Goal: Transaction & Acquisition: Download file/media

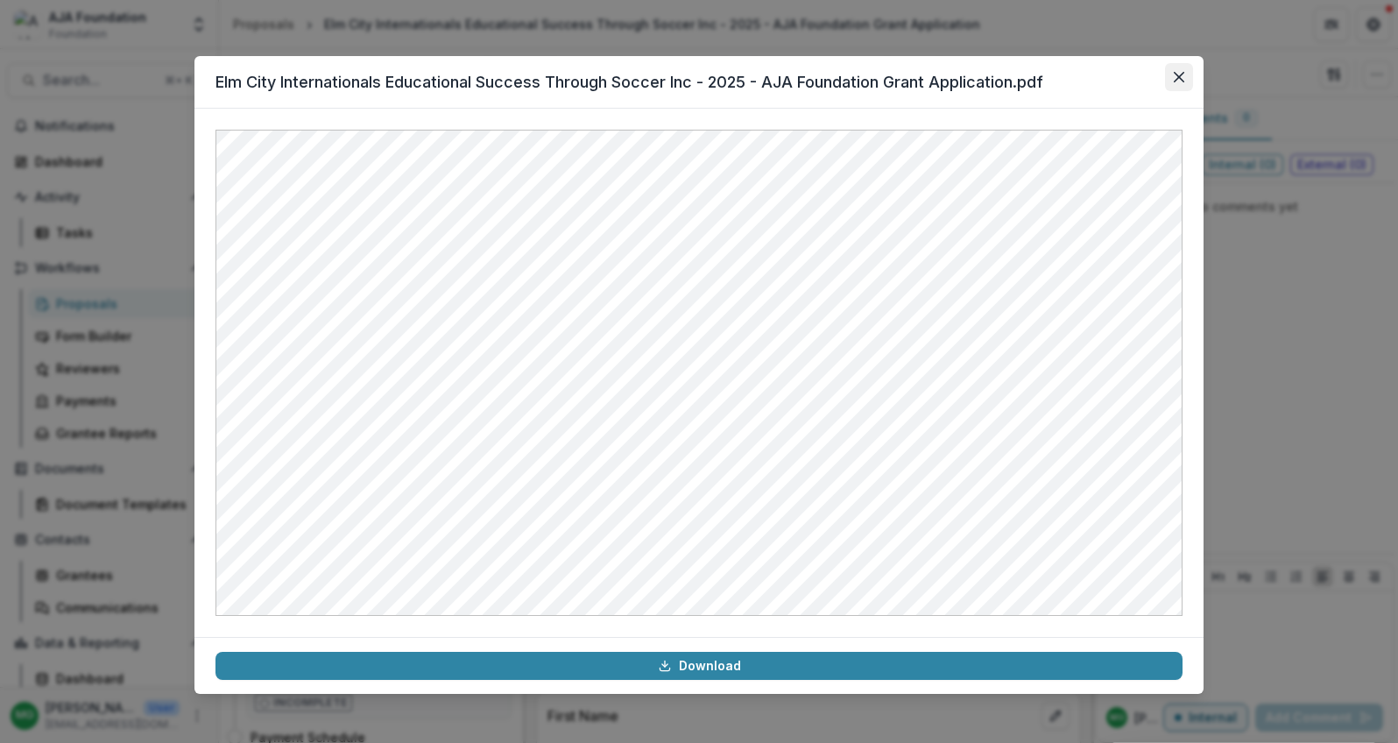
click at [1179, 83] on button "Close" at bounding box center [1179, 77] width 28 height 28
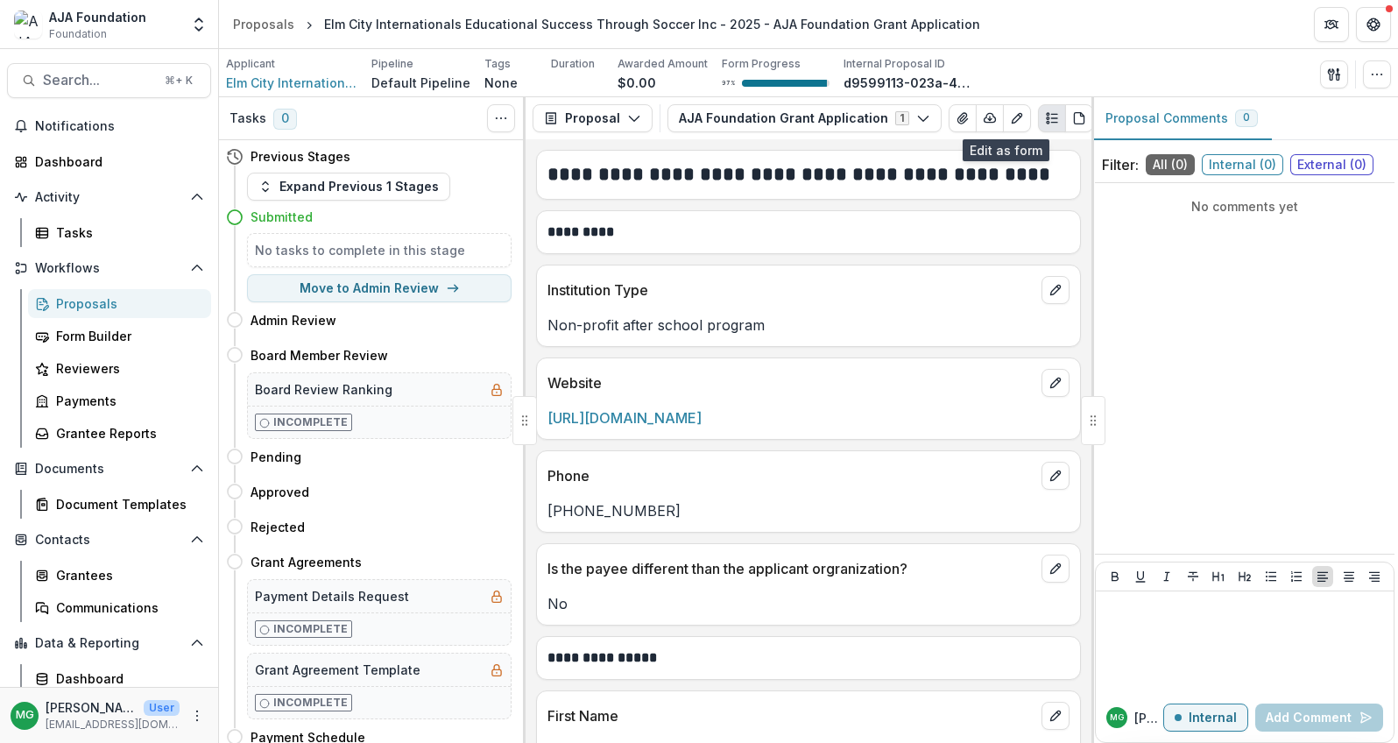
scroll to position [39, 0]
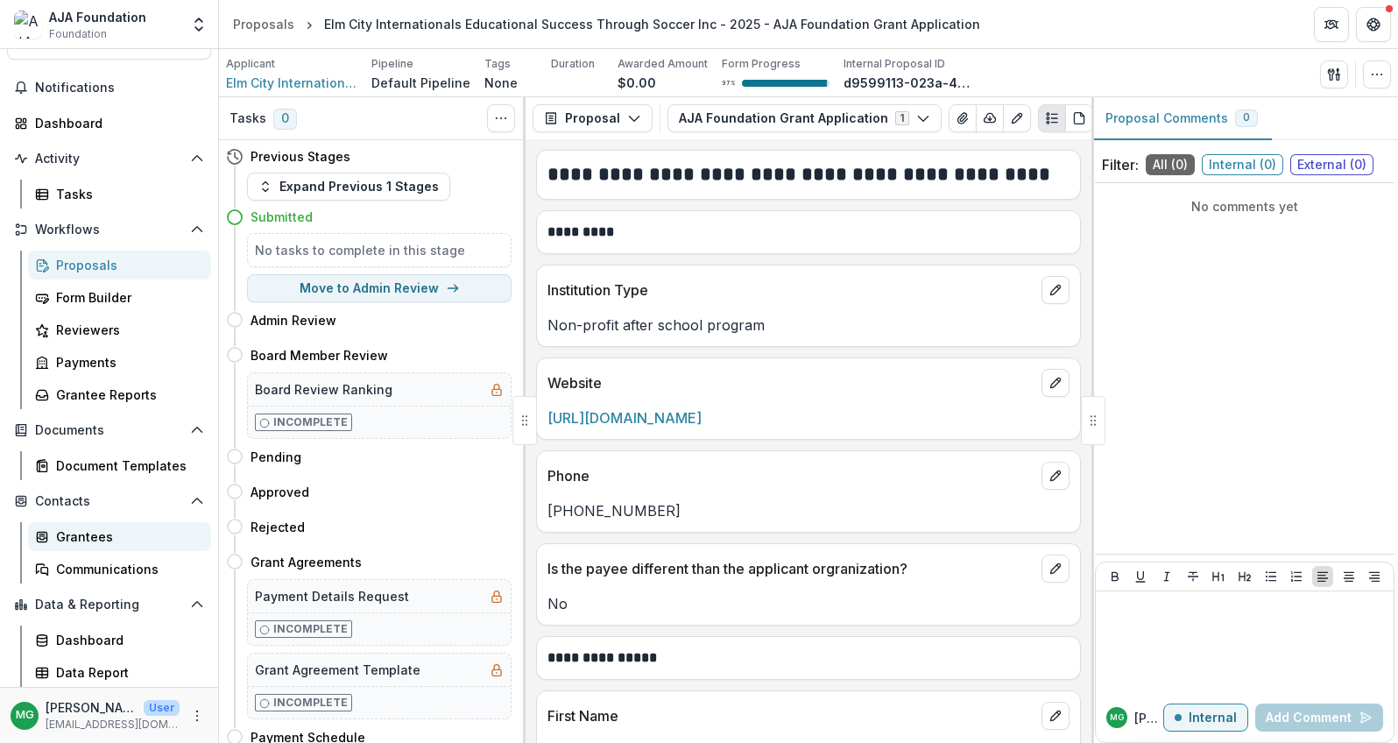
click at [92, 533] on div "Grantees" at bounding box center [126, 536] width 141 height 18
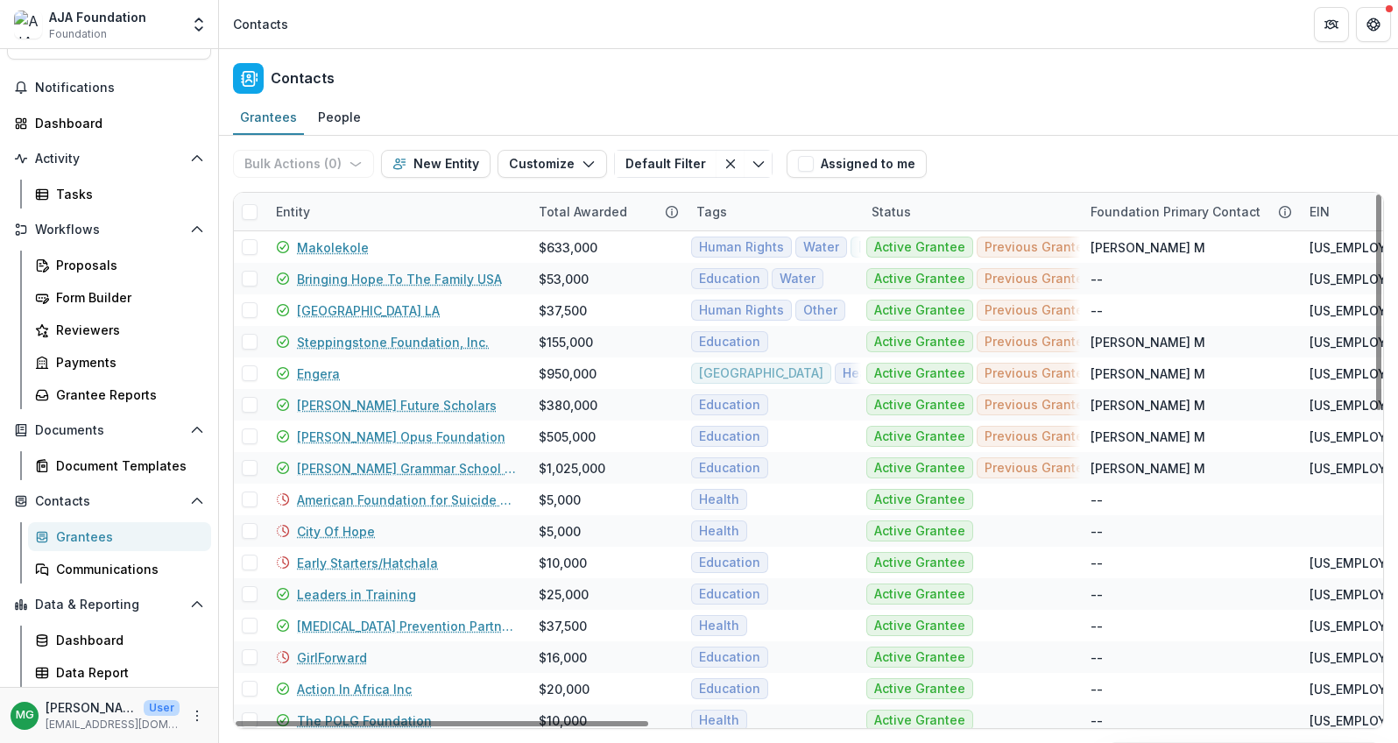
click at [301, 218] on div "Entity" at bounding box center [292, 211] width 55 height 18
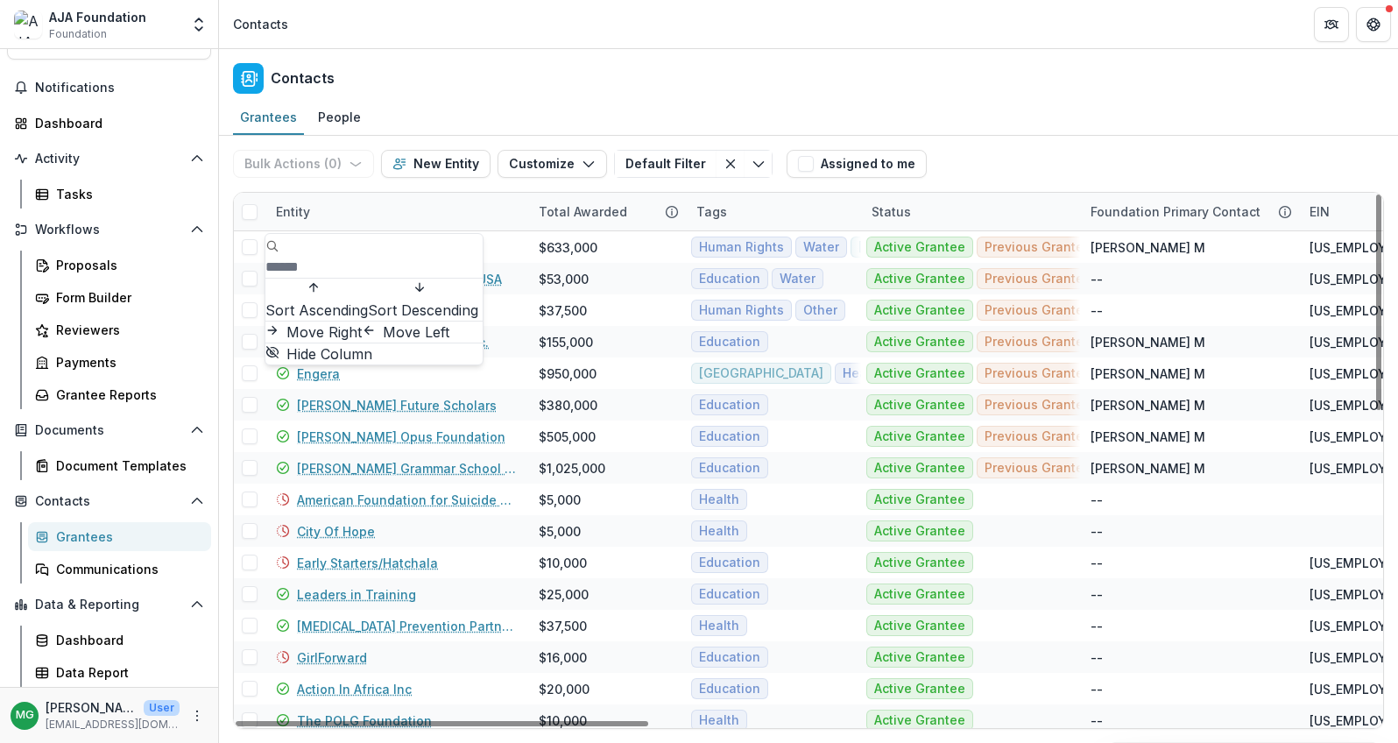
click at [349, 299] on span "Sort Ascending" at bounding box center [316, 309] width 102 height 21
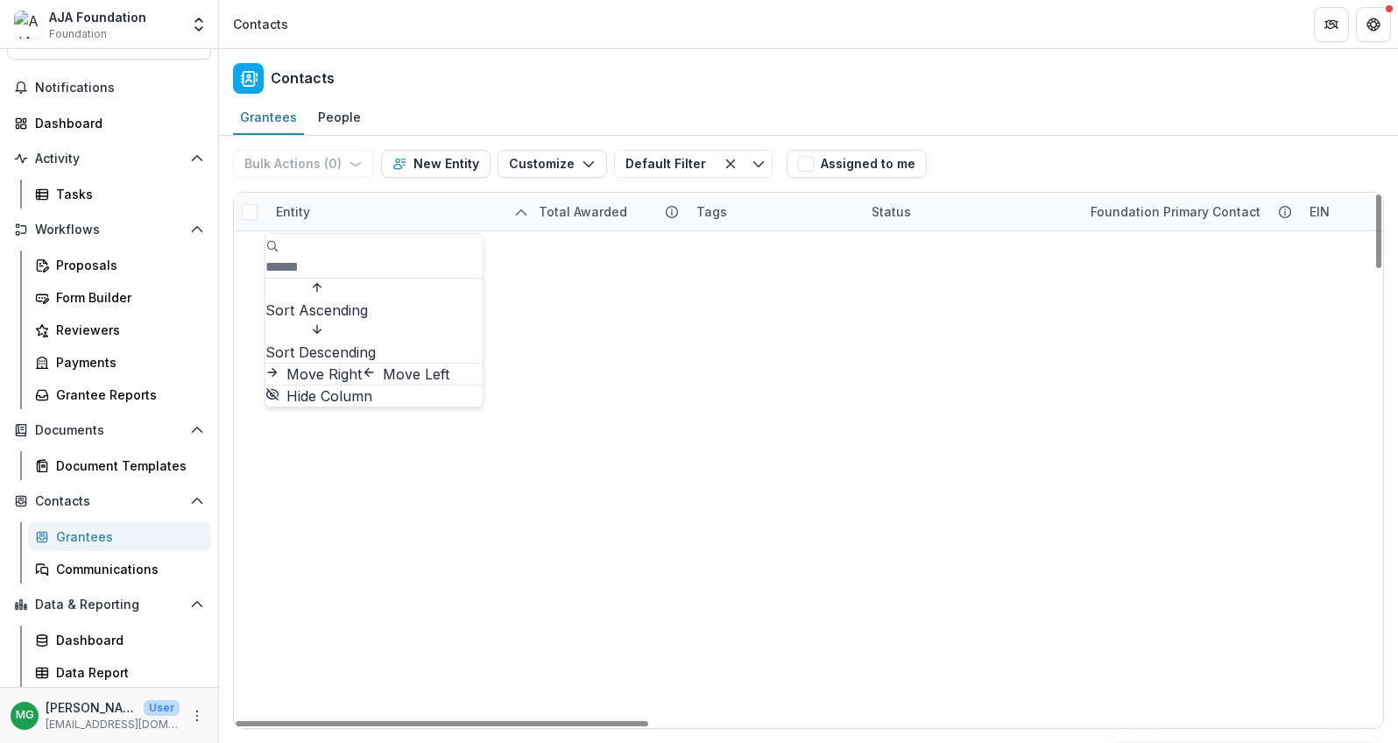
scroll to position [2179, 0]
click at [443, 78] on div "Contacts" at bounding box center [808, 75] width 1179 height 52
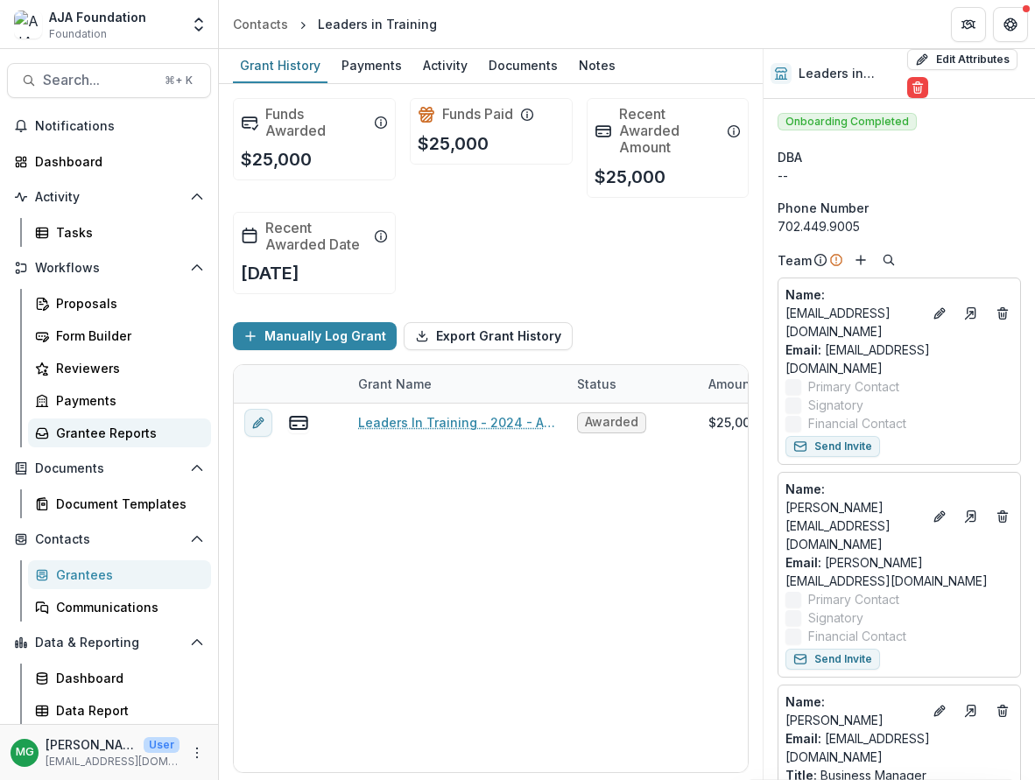
click at [111, 425] on div "Grantee Reports" at bounding box center [126, 433] width 141 height 18
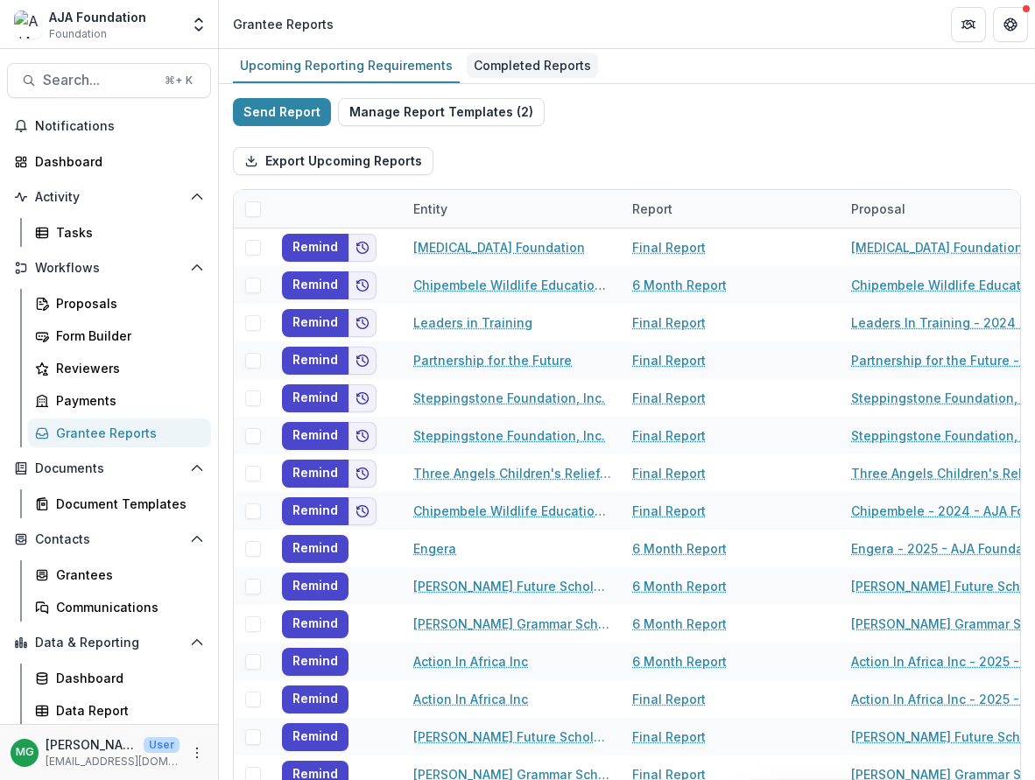
click at [512, 67] on div "Completed Reports" at bounding box center [532, 65] width 131 height 25
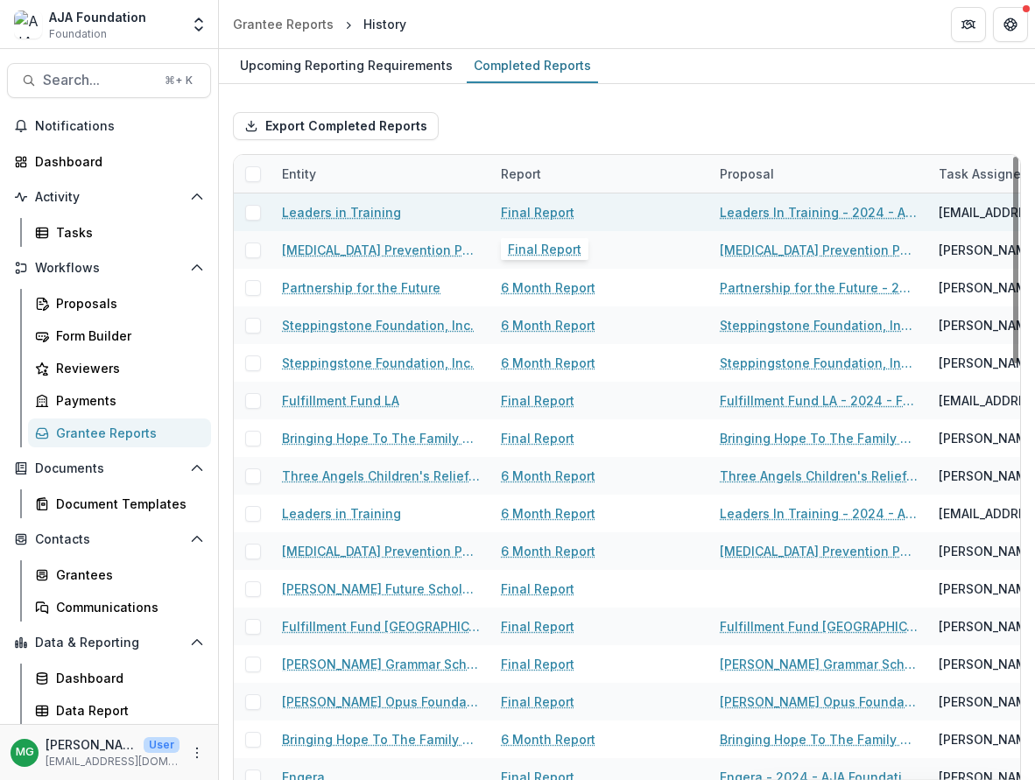
click at [539, 208] on link "Final Report" at bounding box center [538, 212] width 74 height 18
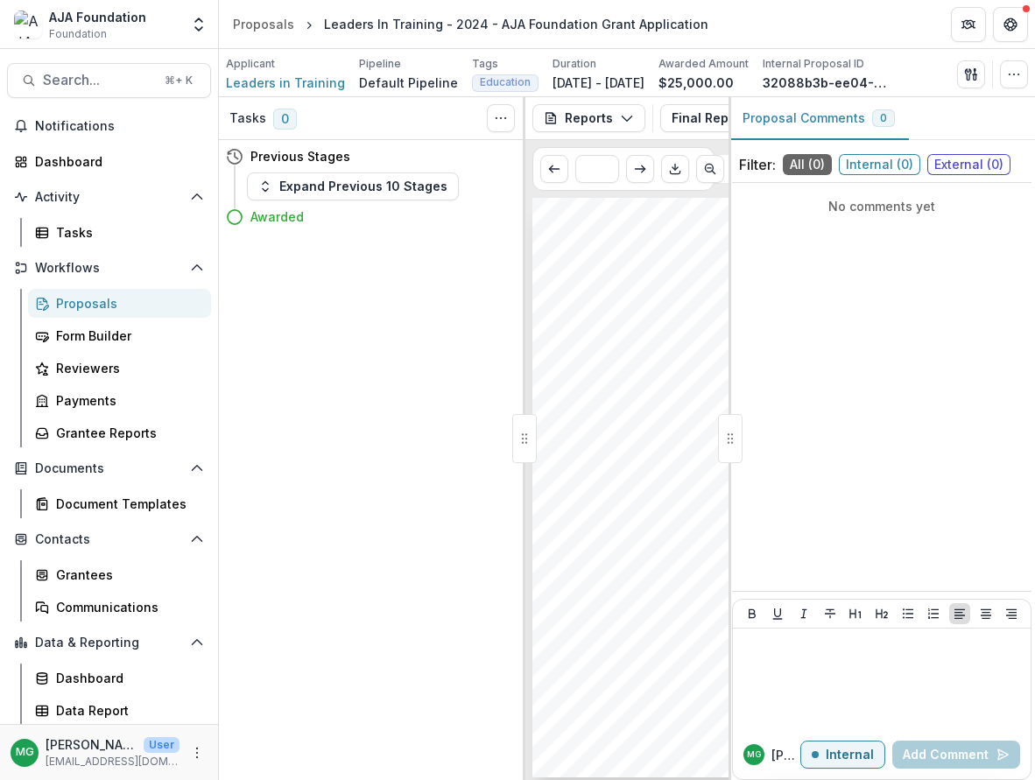
click at [614, 342] on span "management and volunteering activities at our [GEOGRAPHIC_DATA] site and [GEOGR…" at bounding box center [745, 341] width 377 height 8
click at [736, 441] on div at bounding box center [730, 438] width 25 height 49
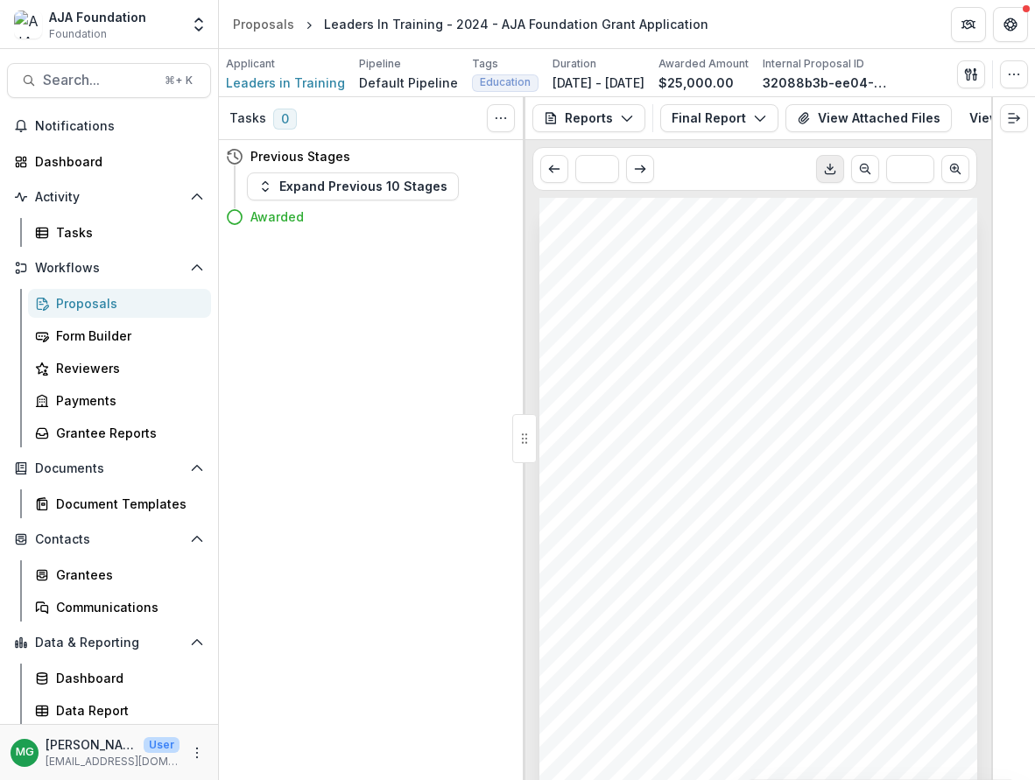
click at [827, 170] on polyline "Download PDF" at bounding box center [829, 168] width 5 height 3
